Goal: Task Accomplishment & Management: Complete application form

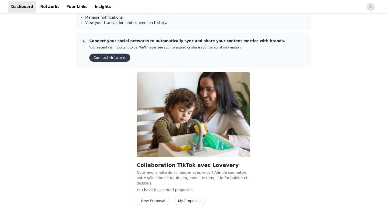
scroll to position [57, 0]
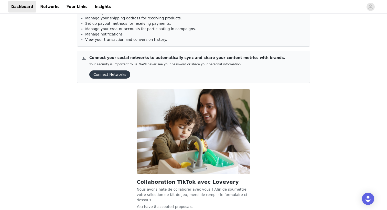
scroll to position [57, 0]
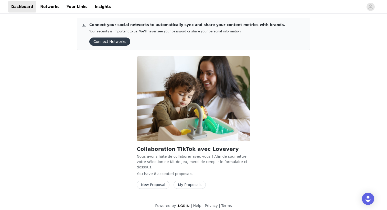
click at [157, 181] on button "New Proposal" at bounding box center [153, 185] width 33 height 8
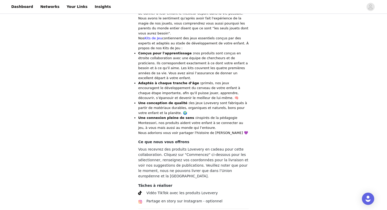
scroll to position [206, 0]
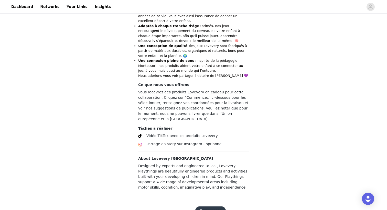
click at [207, 207] on button "Commencez" at bounding box center [210, 211] width 30 height 8
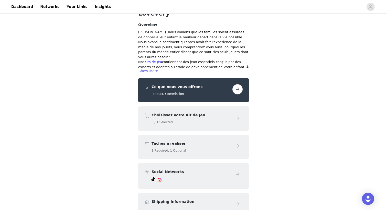
scroll to position [46, 0]
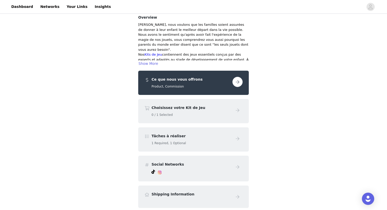
click at [239, 77] on button "button" at bounding box center [237, 82] width 10 height 10
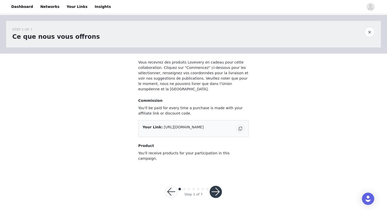
click at [241, 128] on button "button" at bounding box center [240, 129] width 8 height 8
click at [186, 128] on span "[URL][DOMAIN_NAME]" at bounding box center [184, 127] width 40 height 4
click at [213, 187] on button "button" at bounding box center [215, 192] width 12 height 12
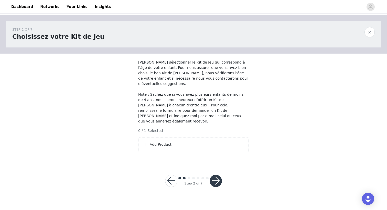
click at [167, 142] on p "Add Product" at bounding box center [197, 144] width 95 height 5
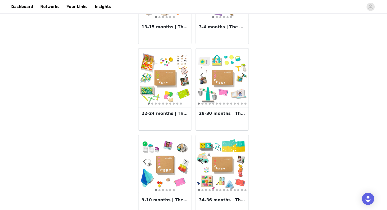
scroll to position [70, 0]
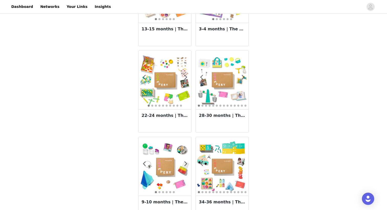
click at [156, 77] on img at bounding box center [164, 80] width 53 height 53
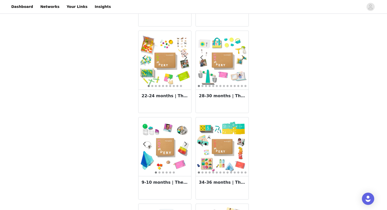
scroll to position [84, 0]
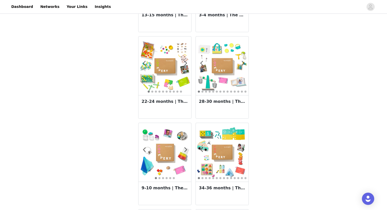
click at [166, 69] on img at bounding box center [164, 66] width 53 height 53
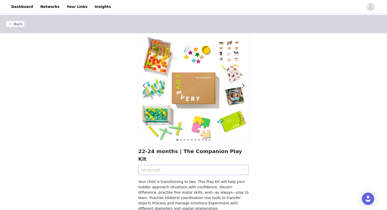
click at [236, 168] on div "language" at bounding box center [190, 170] width 99 height 5
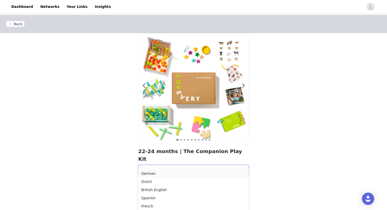
scroll to position [24, 0]
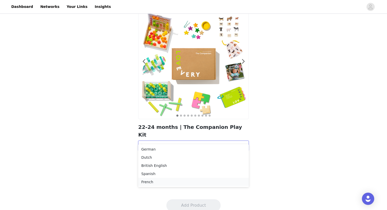
click at [187, 181] on div "French" at bounding box center [193, 182] width 104 height 6
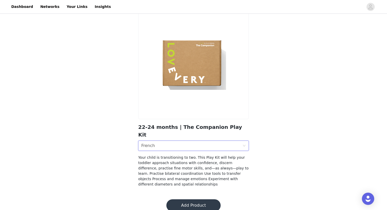
click at [198, 200] on button "Add Product" at bounding box center [193, 206] width 54 height 12
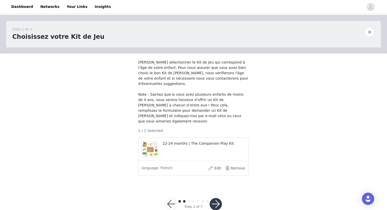
click at [212, 200] on button "button" at bounding box center [215, 204] width 12 height 12
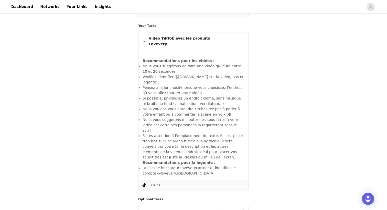
scroll to position [324, 0]
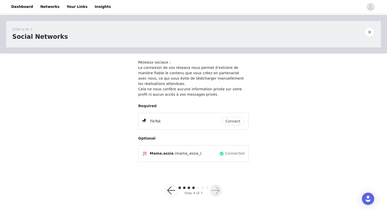
click at [231, 119] on button "Connect" at bounding box center [232, 121] width 23 height 8
click at [218, 185] on button "button" at bounding box center [215, 191] width 12 height 12
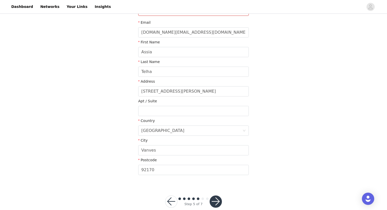
scroll to position [80, 0]
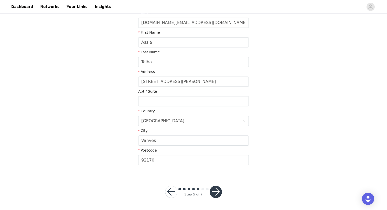
click at [213, 195] on button "button" at bounding box center [215, 192] width 12 height 12
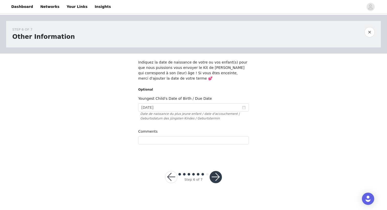
click at [213, 181] on button "button" at bounding box center [215, 177] width 12 height 12
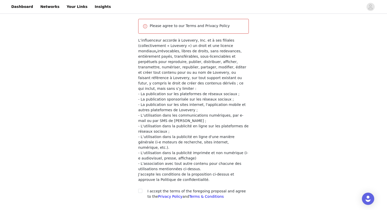
scroll to position [82, 0]
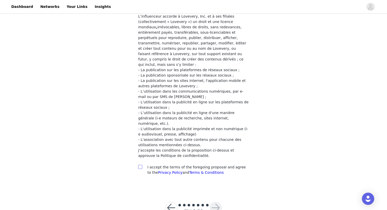
click at [142, 165] on span at bounding box center [140, 167] width 4 height 4
click at [142, 165] on input "checkbox" at bounding box center [140, 167] width 4 height 4
checkbox input "true"
click at [216, 202] on button "button" at bounding box center [215, 208] width 12 height 12
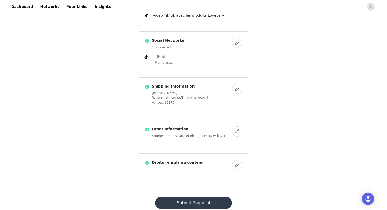
scroll to position [217, 0]
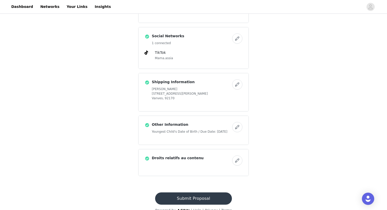
click at [186, 193] on button "Submit Proposal" at bounding box center [193, 199] width 76 height 12
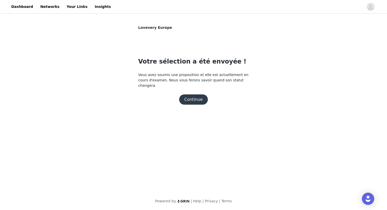
scroll to position [0, 0]
click at [198, 96] on button "Continue" at bounding box center [193, 100] width 29 height 10
